Goal: Task Accomplishment & Management: Use online tool/utility

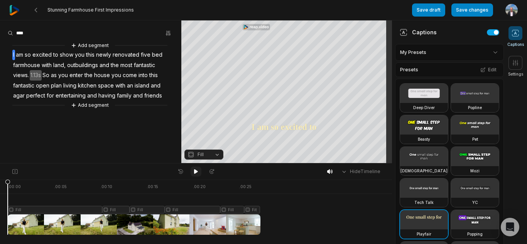
click at [198, 169] on icon at bounding box center [196, 172] width 6 height 6
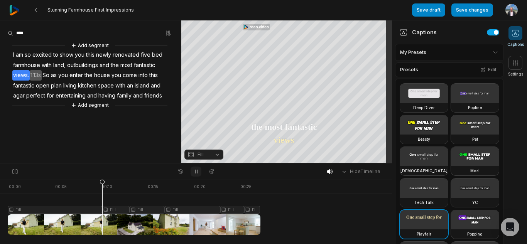
click at [198, 169] on icon at bounding box center [196, 172] width 6 height 6
click at [196, 172] on icon at bounding box center [196, 171] width 4 height 5
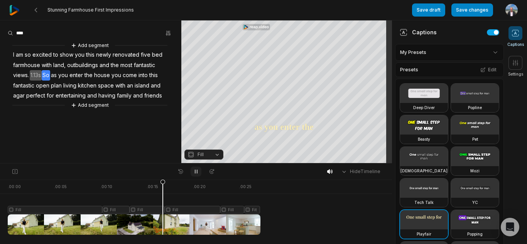
click at [196, 172] on icon at bounding box center [196, 172] width 6 height 6
click at [162, 180] on icon at bounding box center [161, 207] width 5 height 56
click at [176, 227] on div at bounding box center [134, 207] width 253 height 55
drag, startPoint x: 176, startPoint y: 183, endPoint x: 160, endPoint y: 183, distance: 16.2
click at [160, 183] on icon at bounding box center [159, 209] width 5 height 59
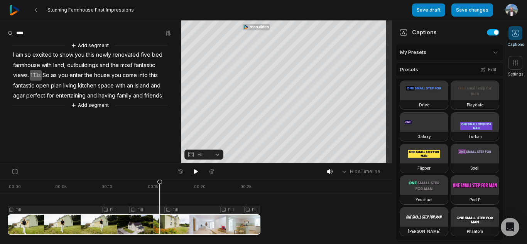
scroll to position [477, 0]
drag, startPoint x: 181, startPoint y: 224, endPoint x: 174, endPoint y: 222, distance: 7.7
click at [174, 222] on div at bounding box center [134, 207] width 253 height 55
drag, startPoint x: 175, startPoint y: 184, endPoint x: 161, endPoint y: 184, distance: 14.3
click at [161, 184] on icon at bounding box center [161, 209] width 5 height 59
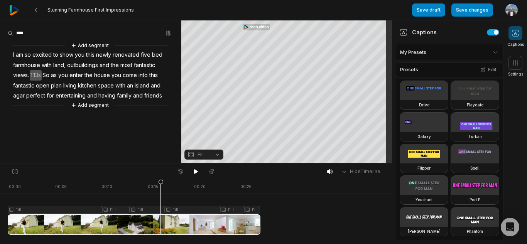
click at [258, 227] on div at bounding box center [134, 207] width 253 height 55
click at [261, 227] on div at bounding box center [196, 224] width 376 height 20
drag, startPoint x: 260, startPoint y: 225, endPoint x: 250, endPoint y: 225, distance: 9.7
click at [250, 225] on icon at bounding box center [252, 209] width 5 height 59
click at [231, 216] on div at bounding box center [134, 207] width 253 height 55
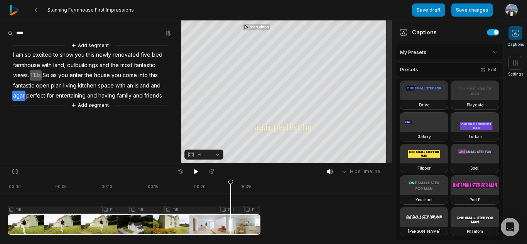
click at [231, 219] on icon at bounding box center [230, 207] width 5 height 56
click at [209, 230] on div at bounding box center [134, 207] width 253 height 55
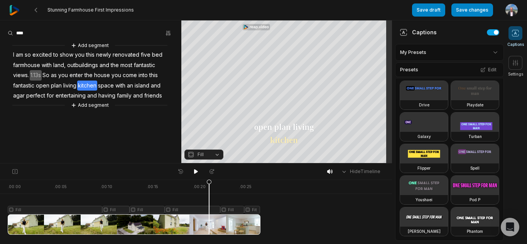
click at [209, 230] on icon at bounding box center [208, 207] width 5 height 56
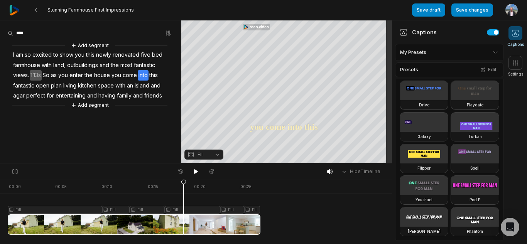
drag, startPoint x: 209, startPoint y: 230, endPoint x: 184, endPoint y: 224, distance: 26.2
click at [184, 224] on icon at bounding box center [183, 207] width 5 height 56
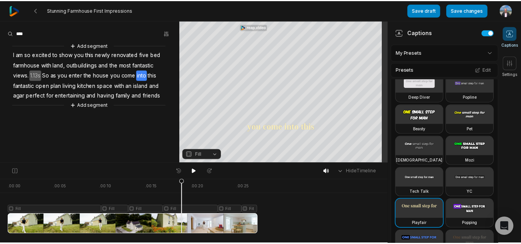
scroll to position [3, 0]
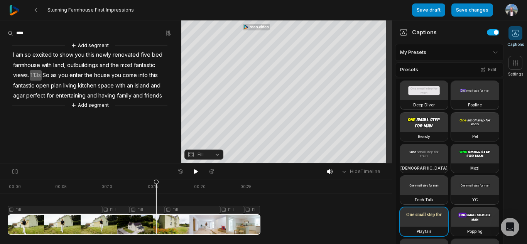
drag, startPoint x: 182, startPoint y: 181, endPoint x: 156, endPoint y: 181, distance: 25.8
click at [156, 181] on icon at bounding box center [156, 209] width 5 height 59
click at [36, 8] on icon at bounding box center [36, 10] width 6 height 6
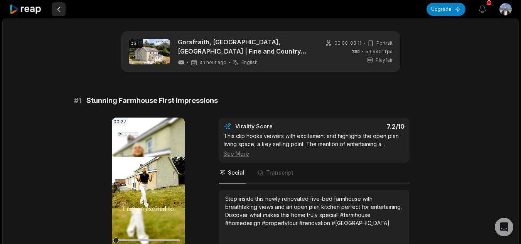
click at [59, 7] on button at bounding box center [59, 9] width 14 height 14
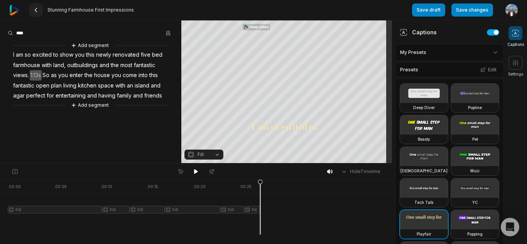
click at [35, 8] on icon at bounding box center [36, 10] width 6 height 6
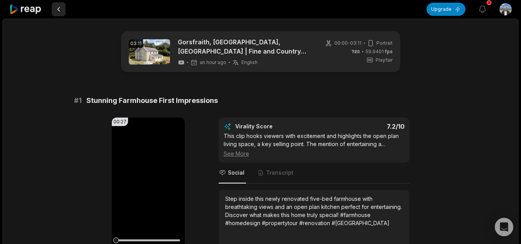
click at [63, 8] on button at bounding box center [59, 9] width 14 height 14
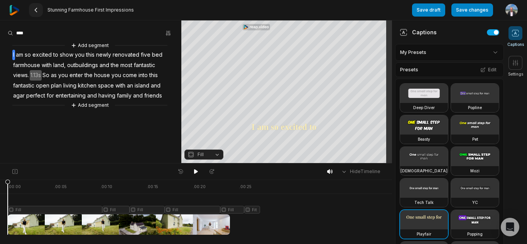
click at [37, 10] on icon at bounding box center [36, 10] width 6 height 6
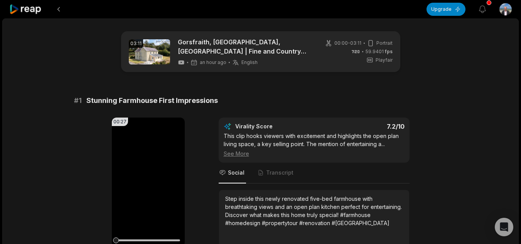
click at [37, 10] on icon at bounding box center [25, 9] width 33 height 10
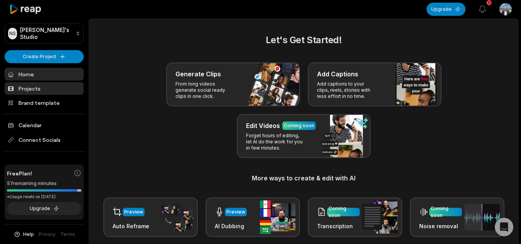
click at [47, 84] on link "Projects" at bounding box center [44, 88] width 79 height 13
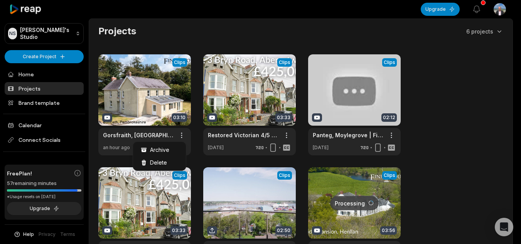
click at [183, 133] on html "NS Nigel's Studio Create Project Home Projects Brand template Calendar Connect …" at bounding box center [260, 122] width 521 height 244
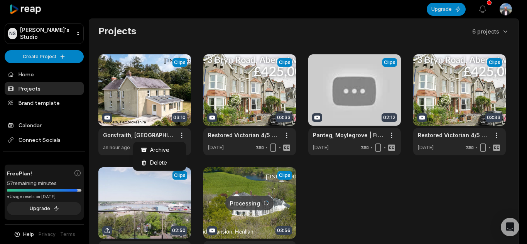
click at [183, 133] on html "NS Nigel's Studio Create Project Home Projects Brand template Calendar Connect …" at bounding box center [263, 122] width 527 height 244
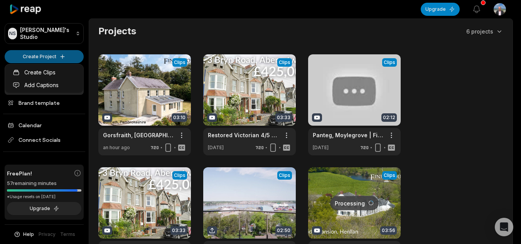
click at [34, 55] on html "NS Nigel's Studio Create Project Home Projects Brand template Calendar Connect …" at bounding box center [260, 122] width 521 height 244
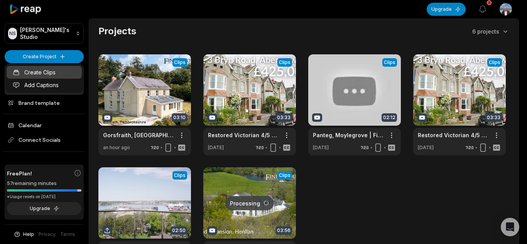
click at [35, 70] on link "Create Clips" at bounding box center [44, 72] width 75 height 13
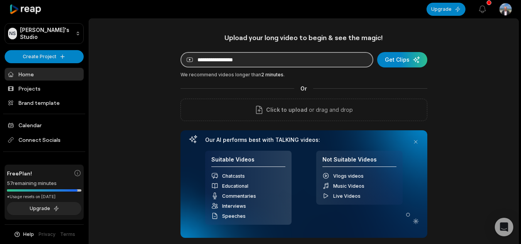
paste input "**********"
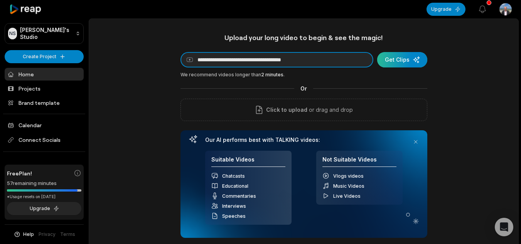
type input "**********"
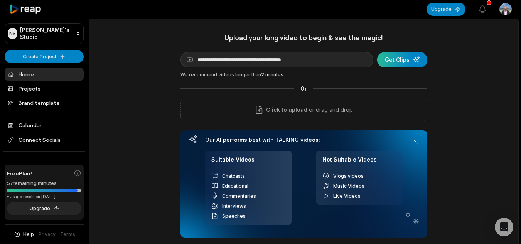
click at [412, 57] on div "submit" at bounding box center [402, 59] width 50 height 15
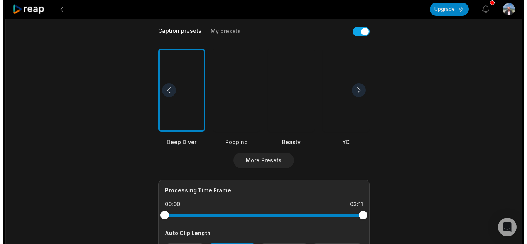
scroll to position [193, 0]
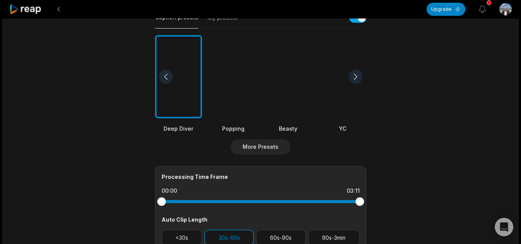
click at [356, 73] on div at bounding box center [356, 77] width 14 height 14
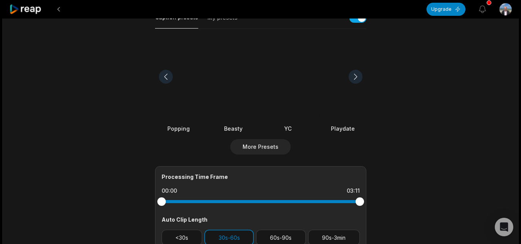
click at [356, 73] on div at bounding box center [356, 77] width 14 height 14
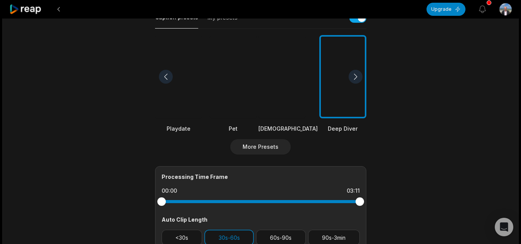
click at [356, 73] on div at bounding box center [356, 77] width 14 height 14
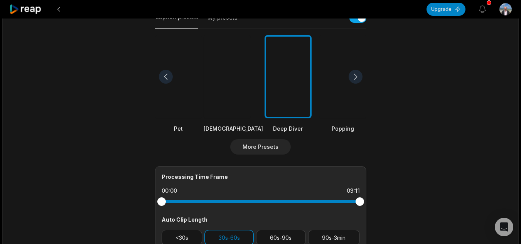
click at [356, 73] on div at bounding box center [356, 77] width 14 height 14
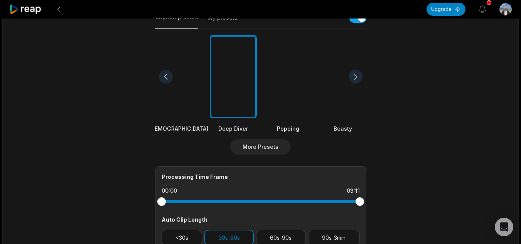
click at [356, 73] on div at bounding box center [356, 77] width 14 height 14
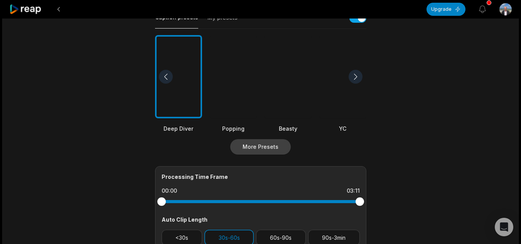
click at [278, 145] on button "More Presets" at bounding box center [260, 146] width 61 height 15
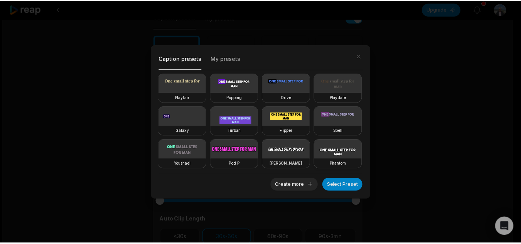
scroll to position [57, 0]
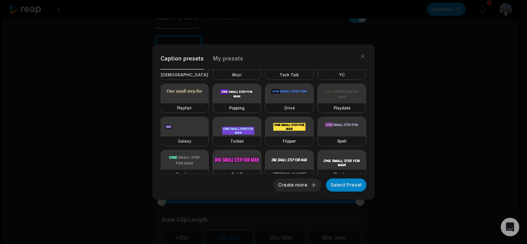
click at [208, 97] on video at bounding box center [184, 93] width 48 height 19
click at [350, 182] on button "Select Preset" at bounding box center [346, 185] width 40 height 13
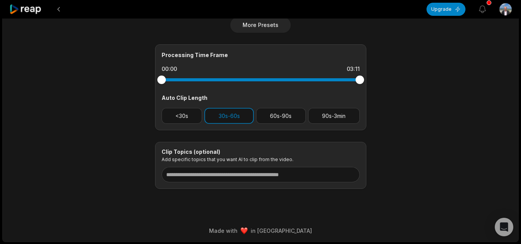
scroll to position [315, 0]
click at [272, 115] on button "60s-90s" at bounding box center [281, 116] width 50 height 16
click at [248, 118] on button "30s-60s" at bounding box center [228, 116] width 49 height 16
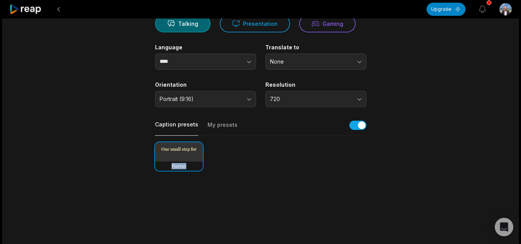
scroll to position [0, 0]
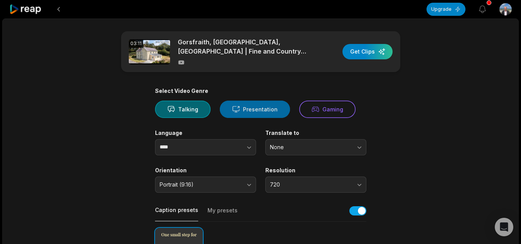
click at [275, 107] on button "Presentation" at bounding box center [255, 109] width 70 height 17
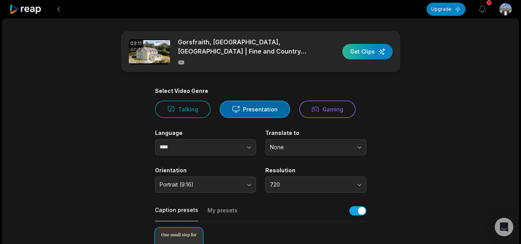
click at [370, 49] on div "button" at bounding box center [368, 51] width 50 height 15
